Goal: Task Accomplishment & Management: Complete application form

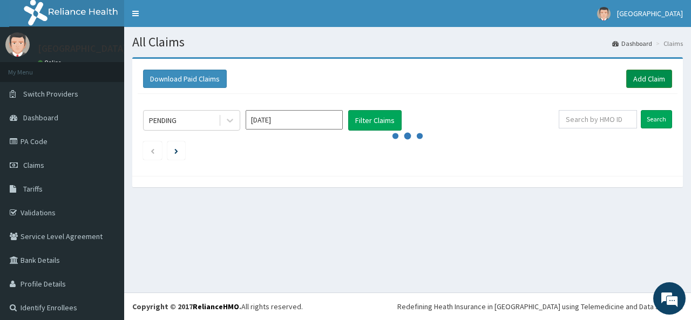
click at [647, 77] on link "Add Claim" at bounding box center [649, 79] width 46 height 18
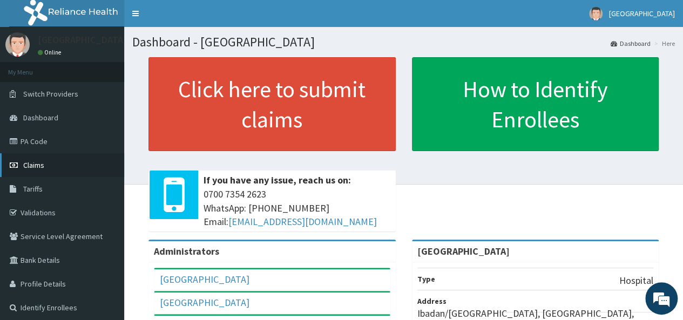
click at [44, 165] on span "Claims" at bounding box center [33, 165] width 21 height 10
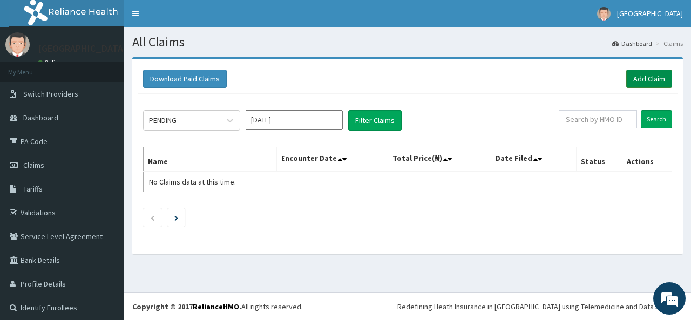
click at [647, 77] on link "Add Claim" at bounding box center [649, 79] width 46 height 18
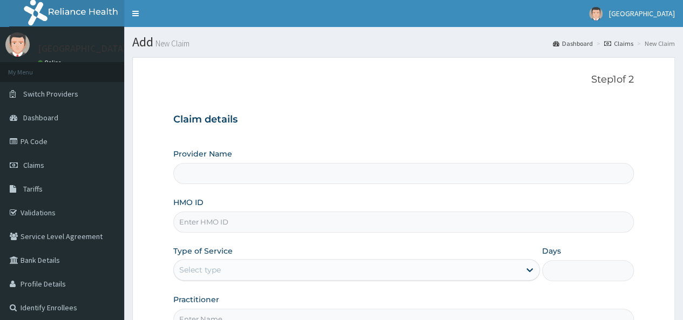
type input "[GEOGRAPHIC_DATA]"
click at [412, 222] on input "HMO ID" at bounding box center [403, 222] width 460 height 21
type input "t"
type input "TVL/10082/A"
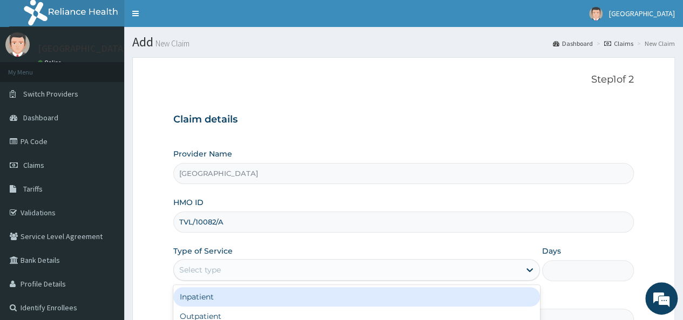
click at [340, 268] on div "Select type" at bounding box center [347, 269] width 346 height 17
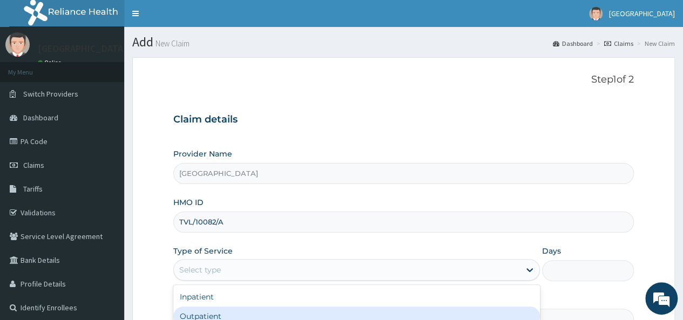
click at [319, 313] on div "Outpatient" at bounding box center [356, 316] width 367 height 19
type input "1"
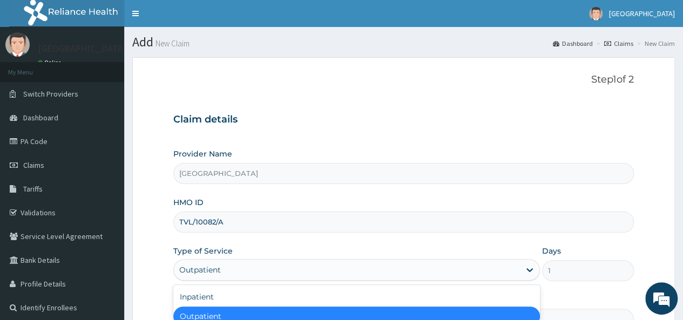
click at [621, 242] on div "Provider Name Good Shepherd Catholic Hospital HMO ID TVL/10082/A Type of Servic…" at bounding box center [403, 238] width 460 height 181
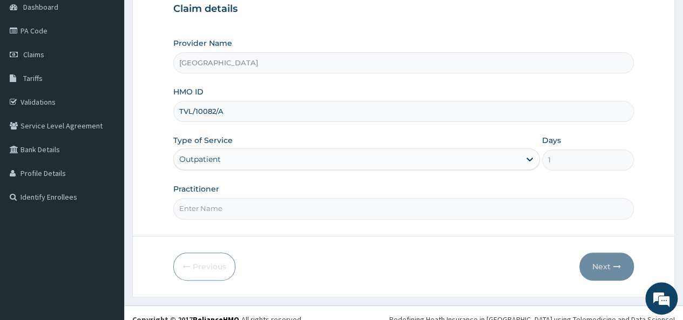
scroll to position [121, 0]
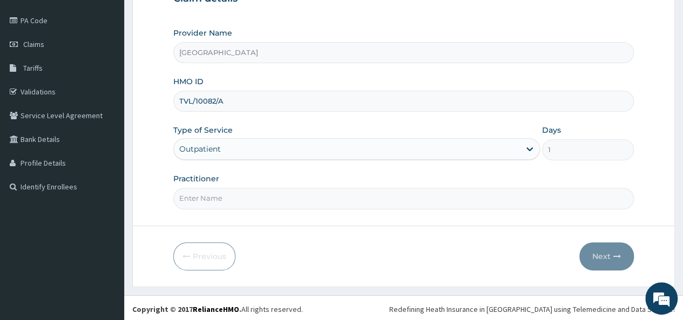
click at [288, 203] on input "Practitioner" at bounding box center [403, 198] width 460 height 21
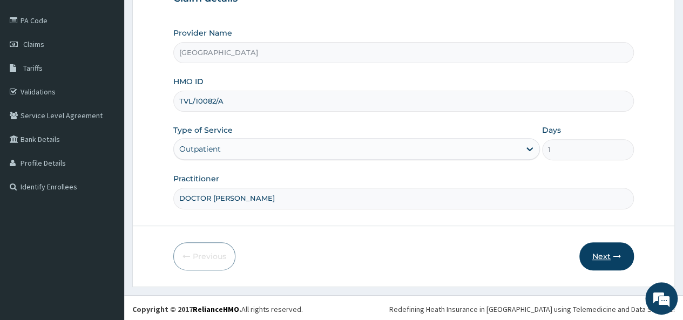
type input "DOCTOR [PERSON_NAME]"
click at [601, 252] on button "Next" at bounding box center [606, 256] width 55 height 28
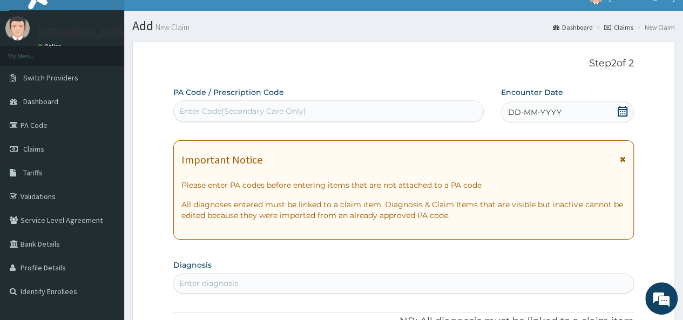
scroll to position [13, 0]
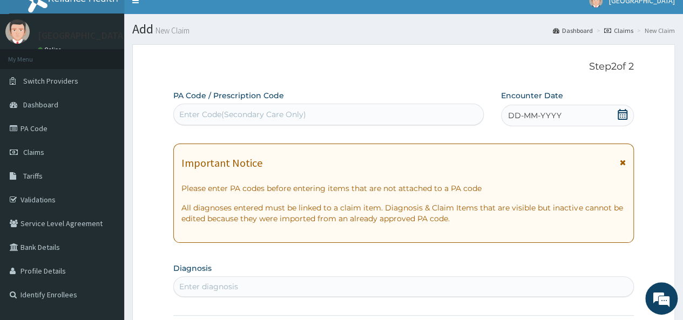
click at [520, 115] on span "DD-MM-YYYY" at bounding box center [534, 115] width 53 height 11
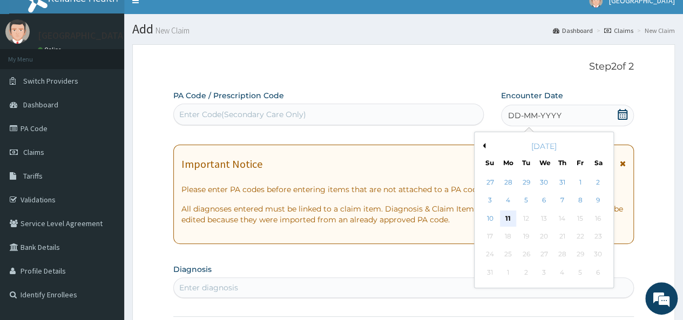
click at [504, 214] on div "11" at bounding box center [508, 219] width 16 height 16
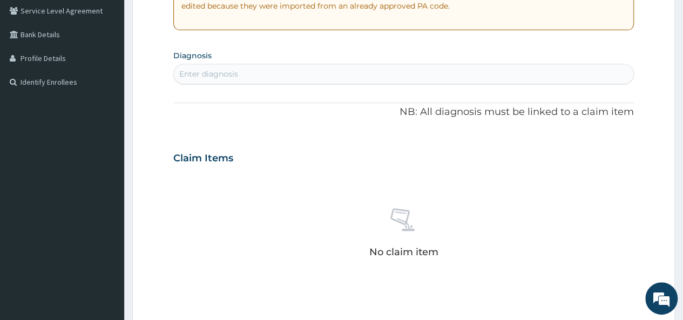
scroll to position [250, 0]
